Goal: Navigation & Orientation: Go to known website

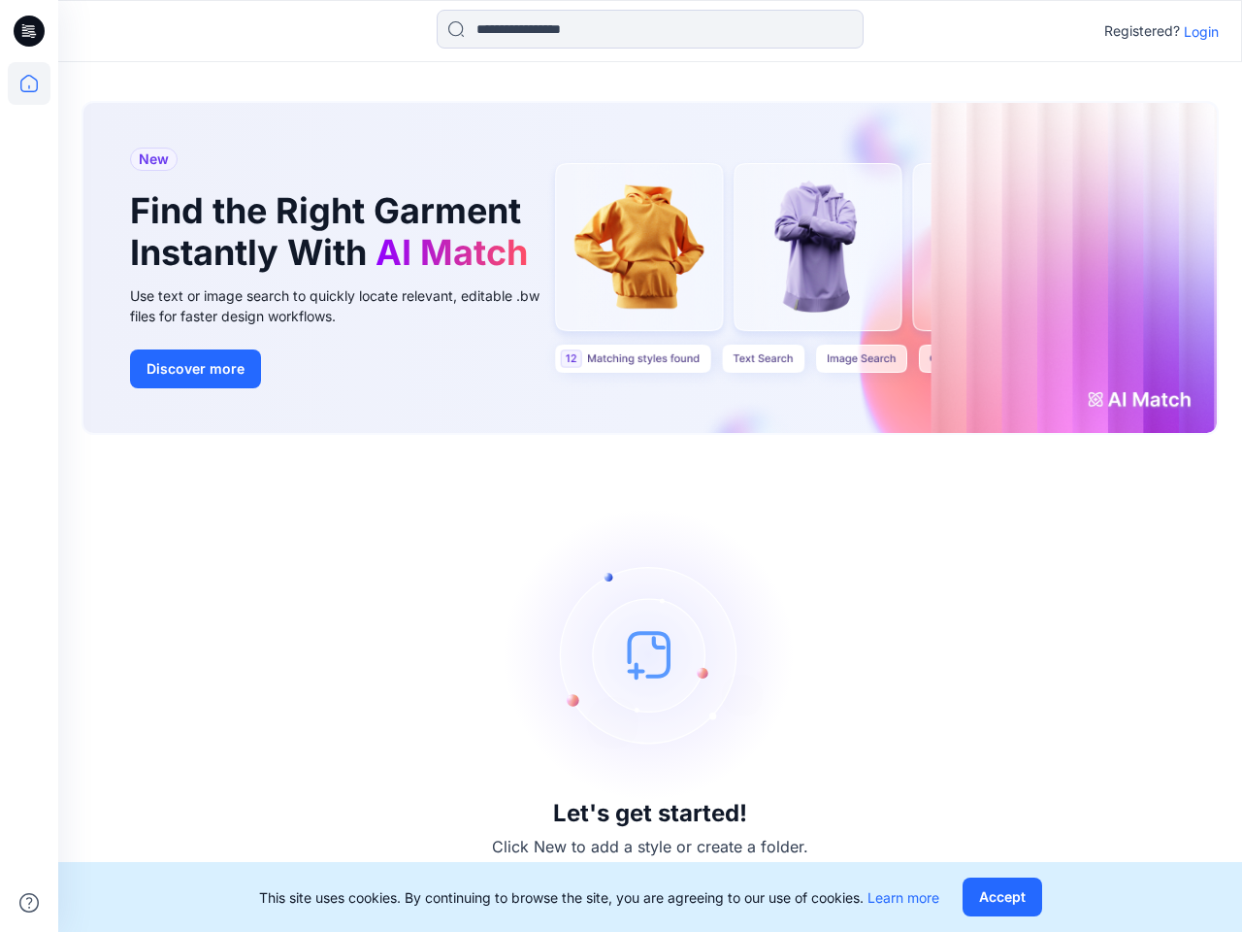
click at [621, 466] on div "Let's get started! Click New to add a style or create a folder." at bounding box center [650, 683] width 1137 height 450
click at [30, 31] on icon at bounding box center [32, 31] width 8 height 1
click at [29, 83] on icon at bounding box center [29, 83] width 43 height 43
click at [29, 902] on icon at bounding box center [28, 902] width 19 height 19
click at [650, 29] on input at bounding box center [650, 29] width 427 height 39
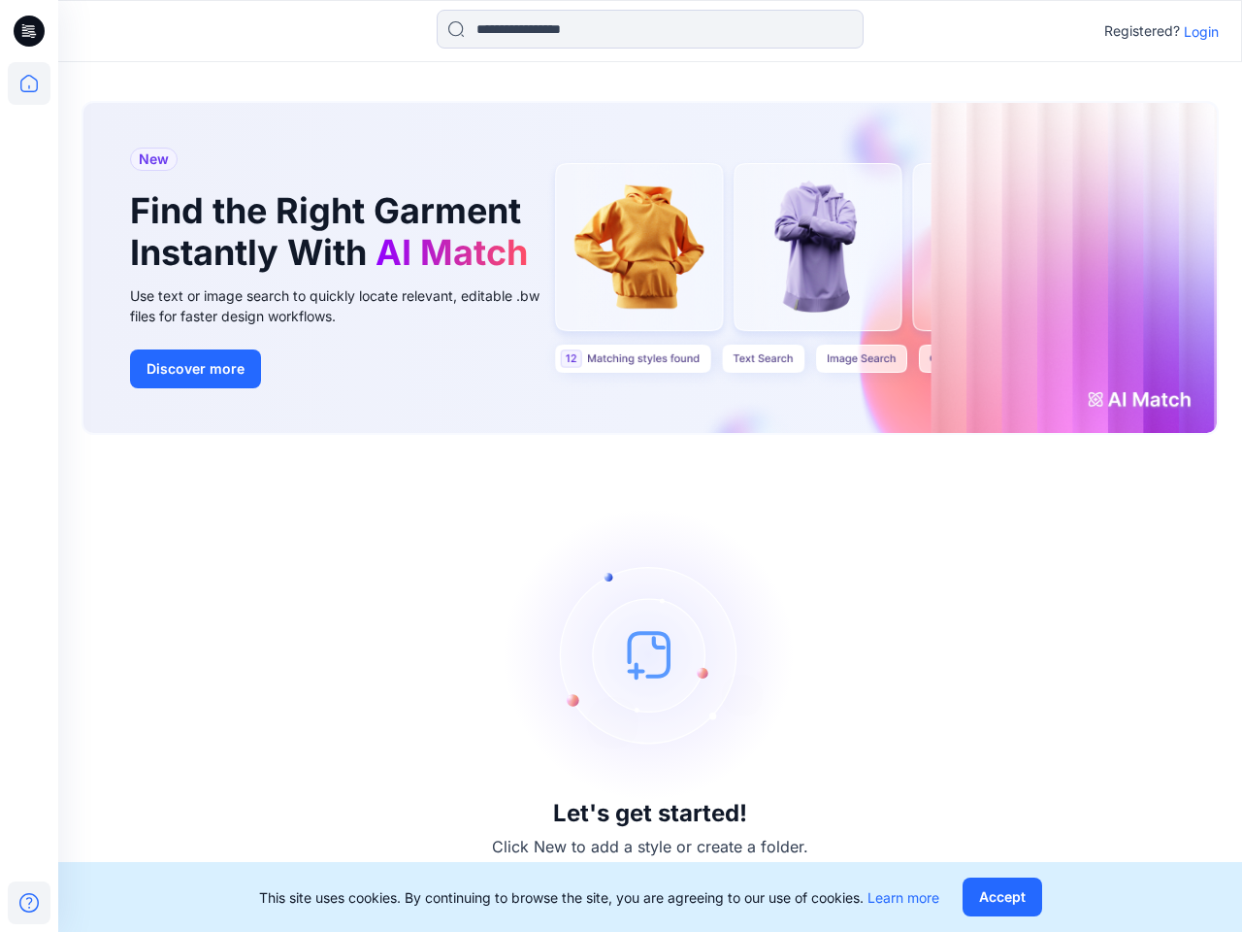
click at [1201, 31] on p "Login" at bounding box center [1201, 31] width 35 height 20
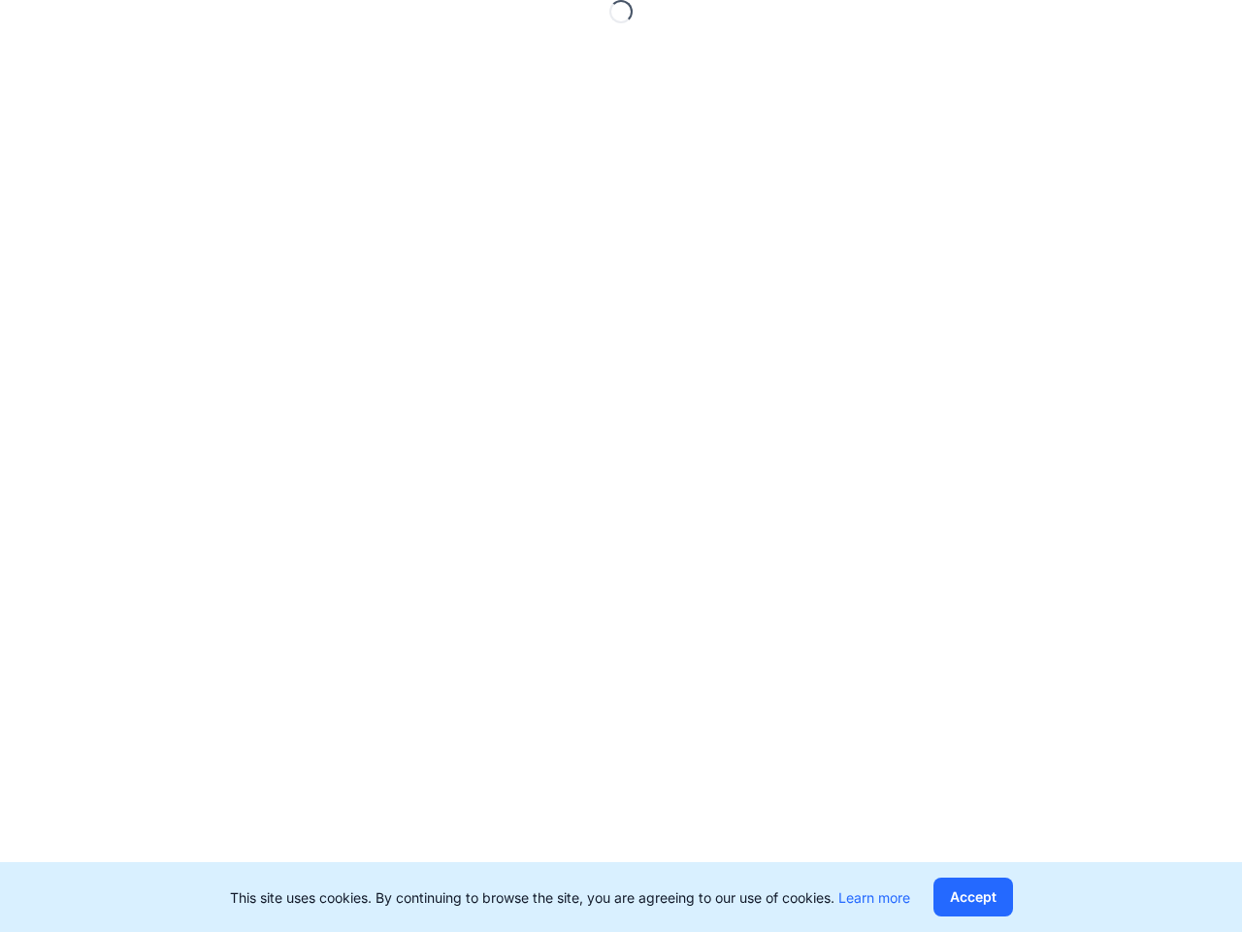
click at [1001, 897] on button "Accept" at bounding box center [974, 896] width 80 height 39
